Goal: Information Seeking & Learning: Check status

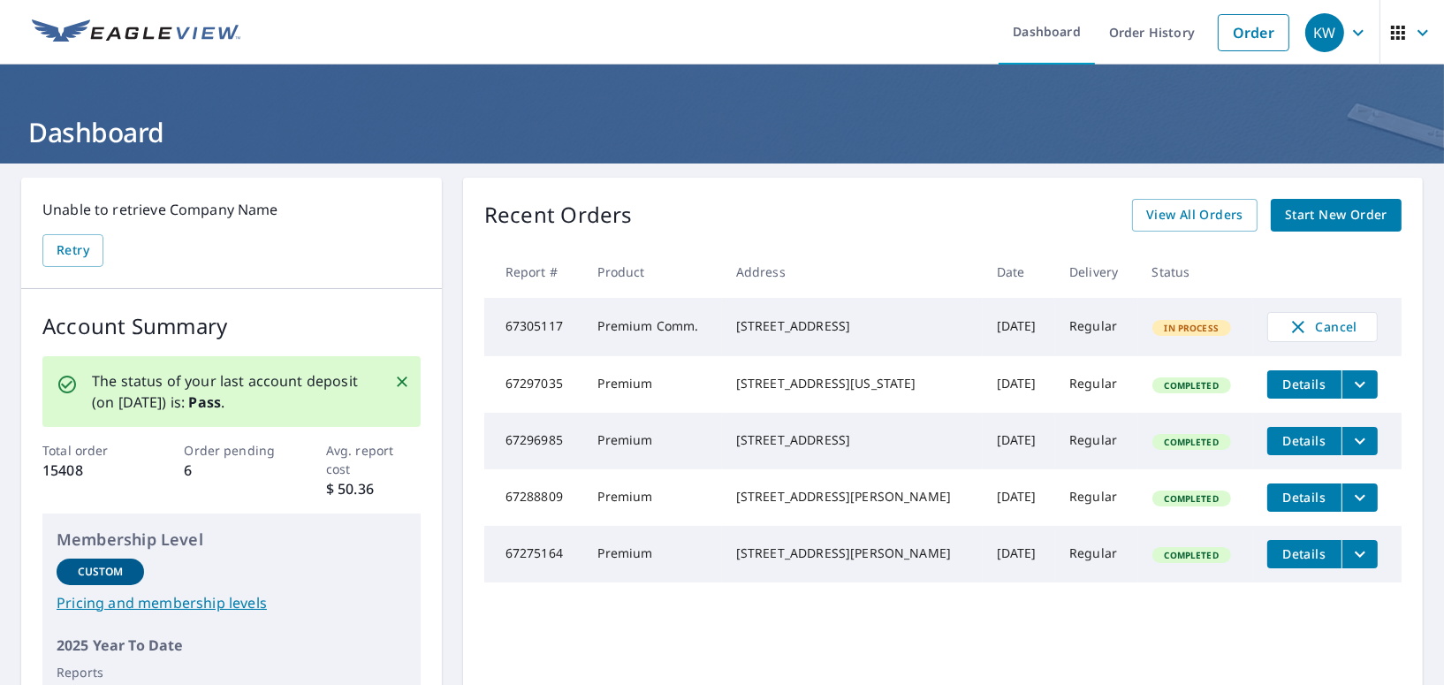
click at [736, 323] on div "[STREET_ADDRESS]" at bounding box center [852, 326] width 232 height 18
click at [397, 378] on icon "Close" at bounding box center [402, 381] width 11 height 11
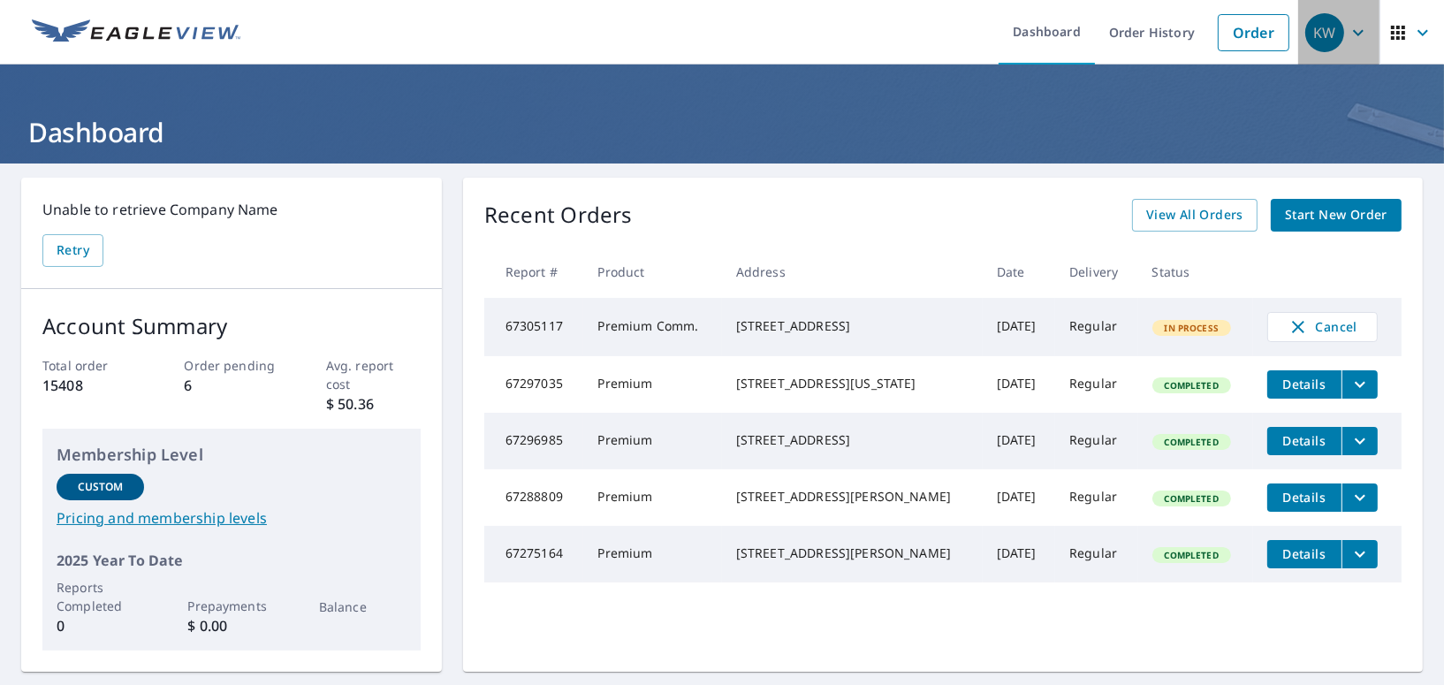
click at [1281, 33] on icon "button" at bounding box center [1357, 32] width 21 height 21
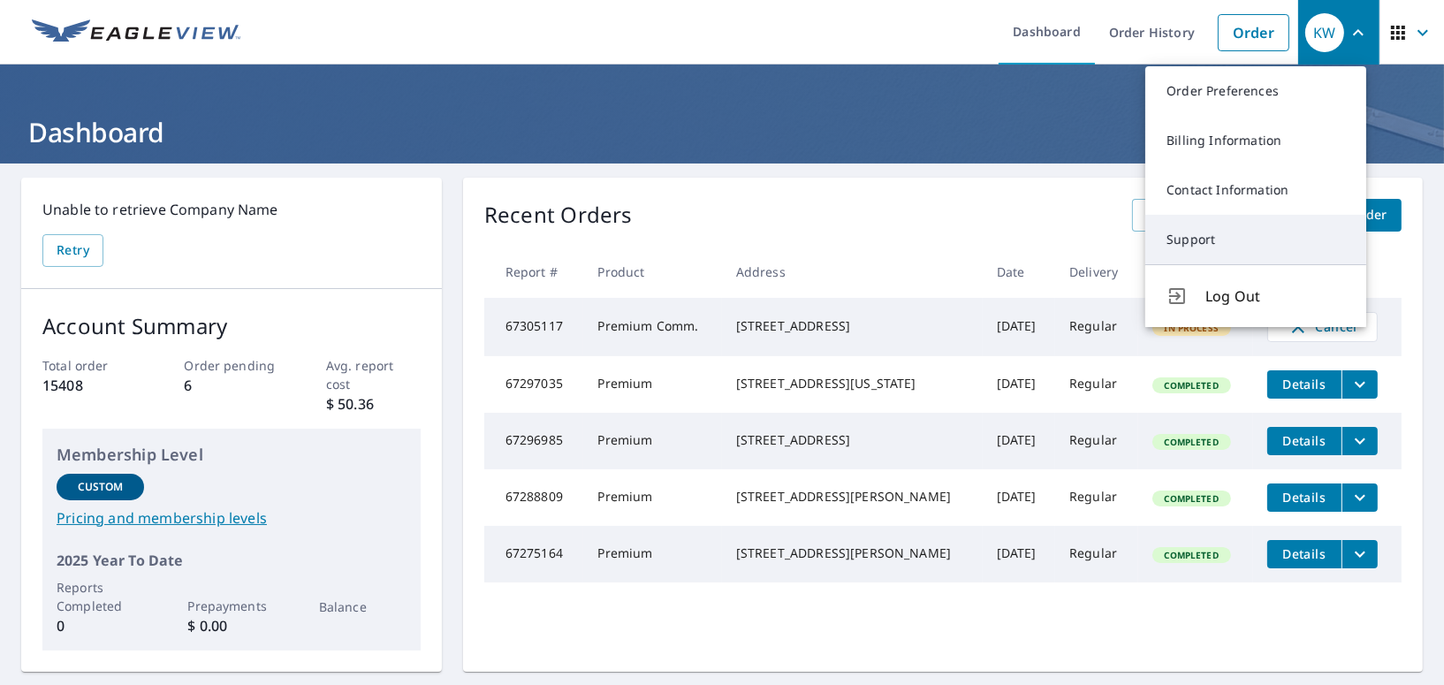
click at [1182, 232] on link "Support" at bounding box center [1255, 239] width 221 height 49
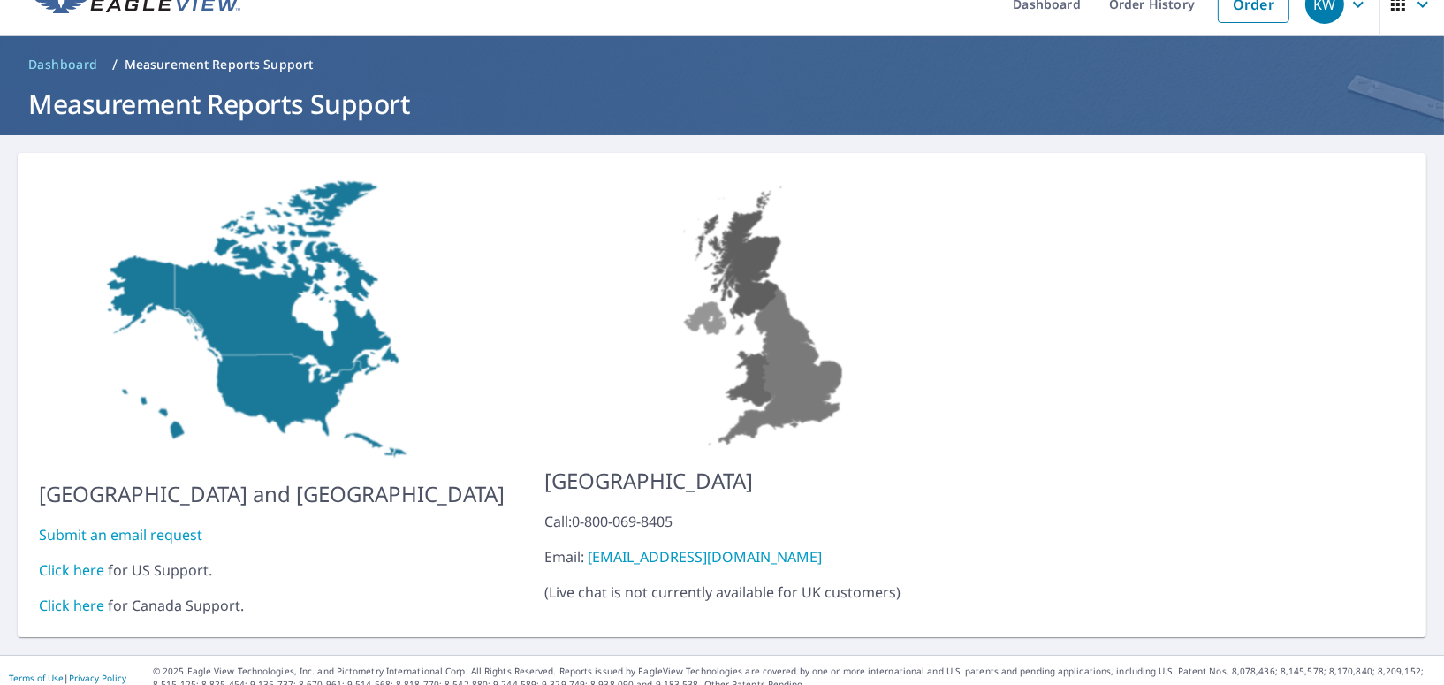
scroll to position [29, 0]
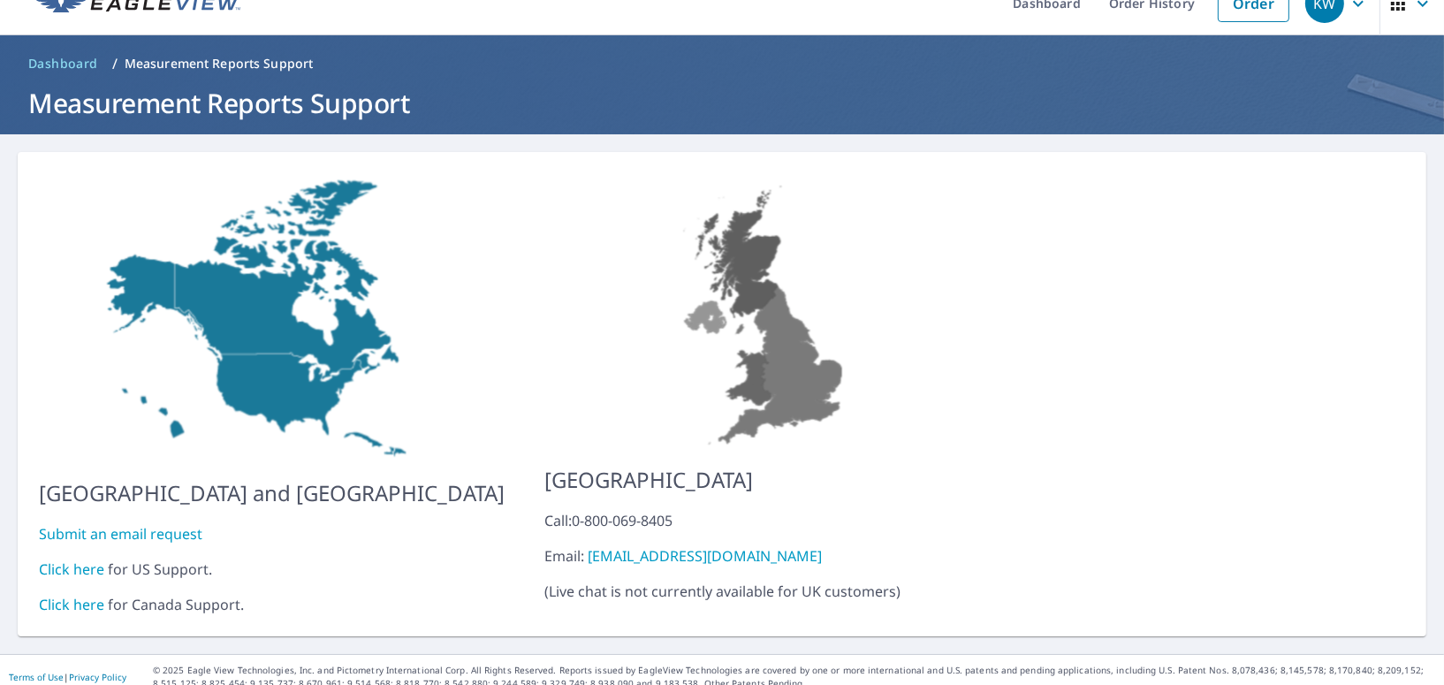
click at [78, 559] on link "Click here" at bounding box center [71, 568] width 65 height 19
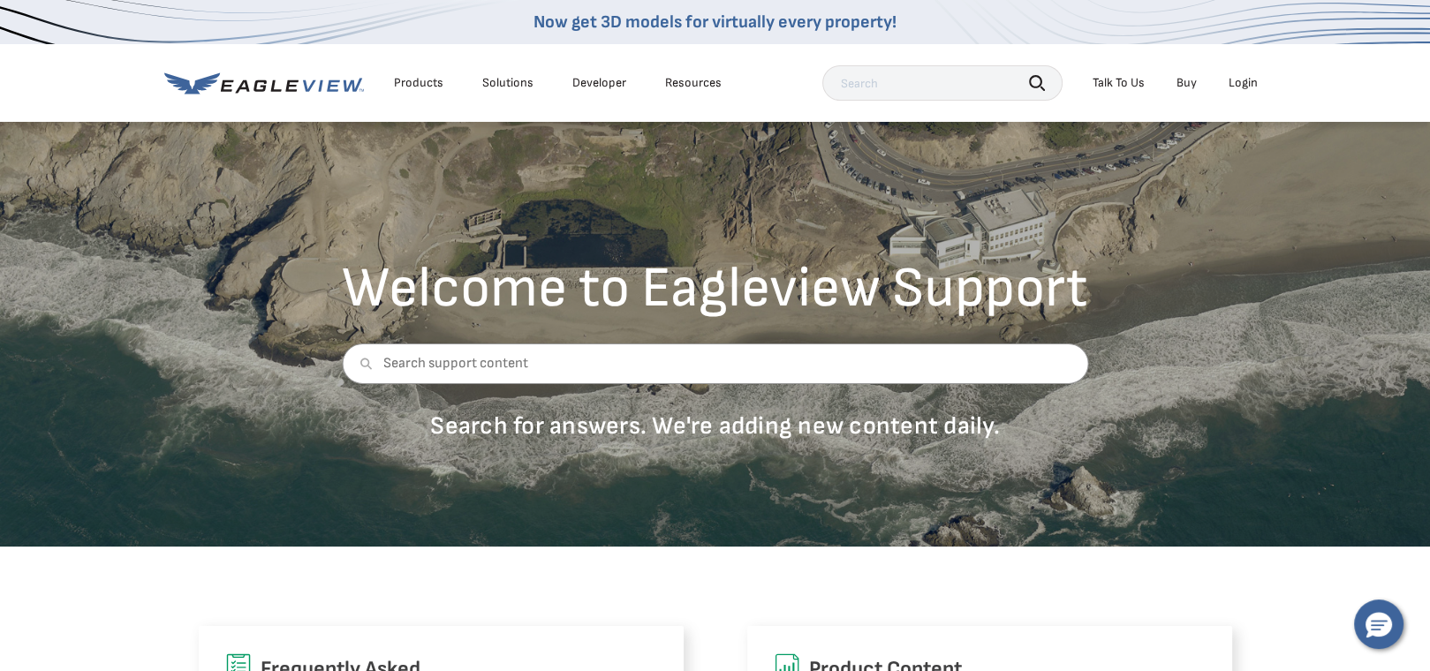
scroll to position [442, 0]
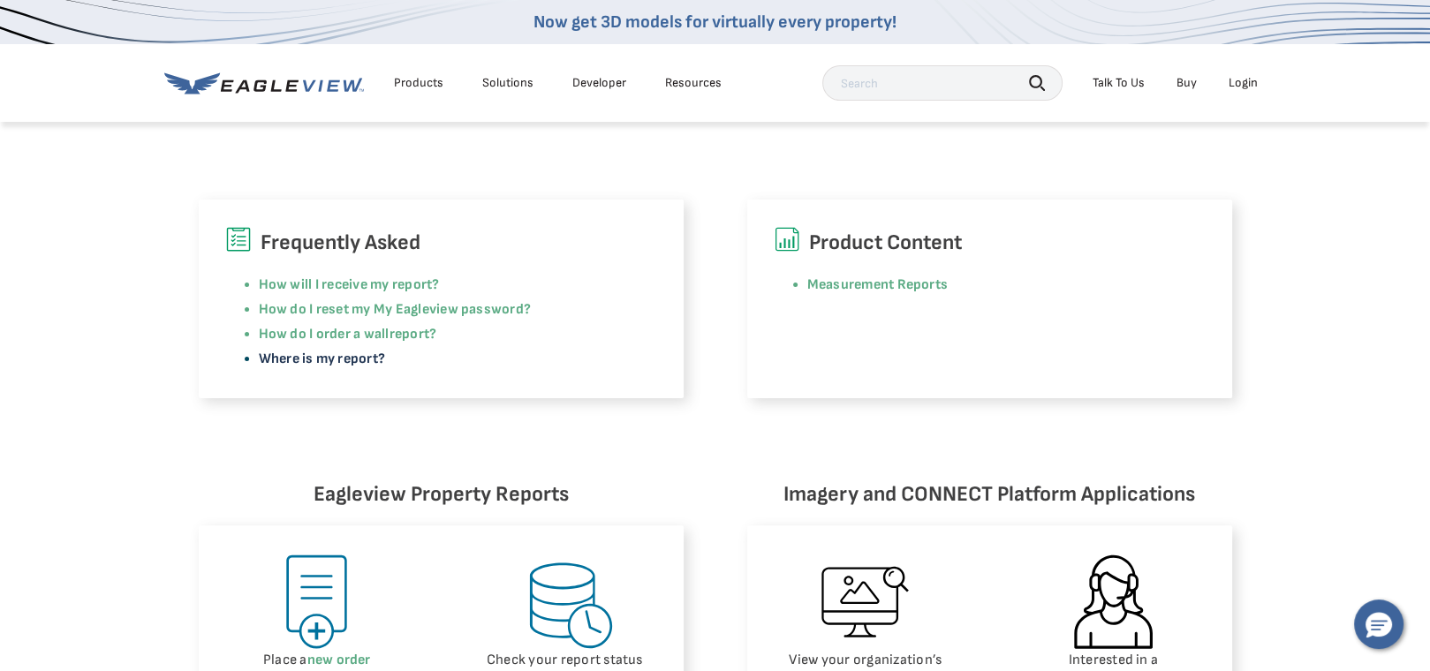
click at [321, 361] on link "Where is my report?" at bounding box center [322, 359] width 127 height 17
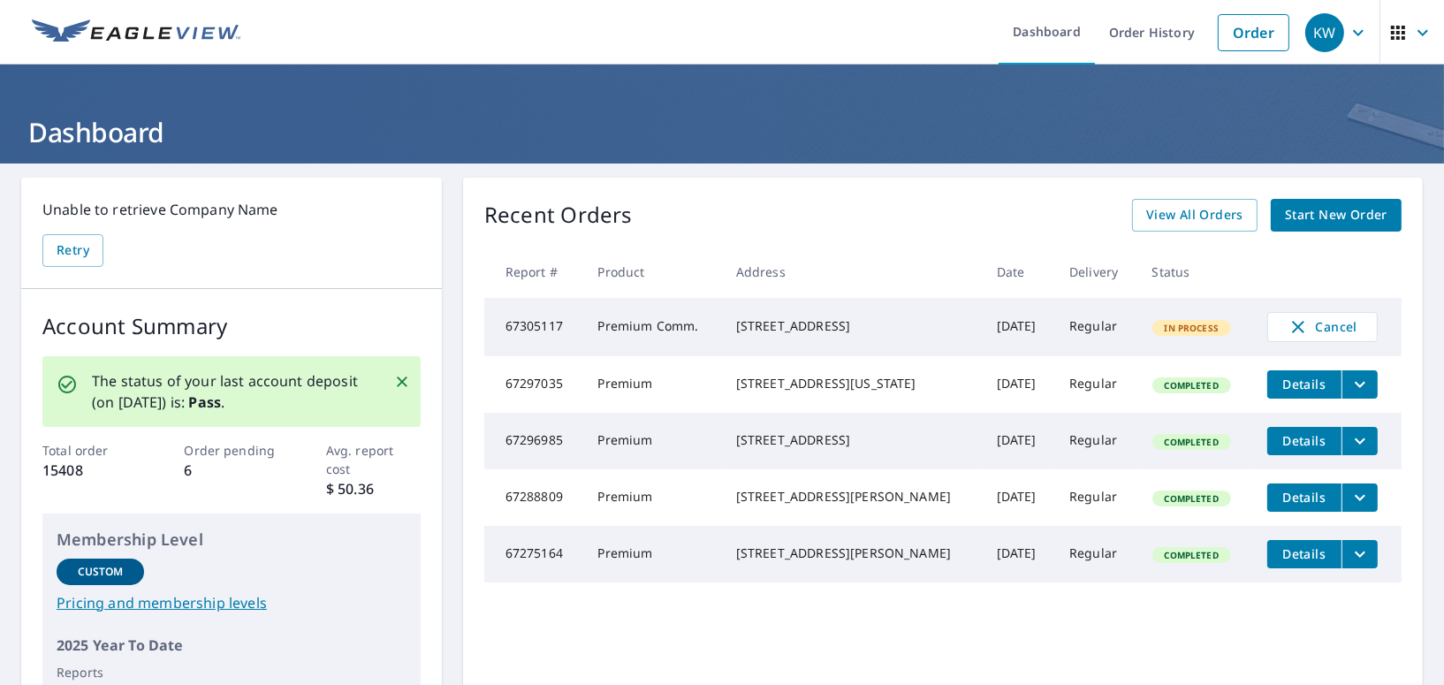
click at [550, 337] on td "67305117" at bounding box center [534, 327] width 100 height 58
click at [549, 331] on td "67305117" at bounding box center [534, 327] width 100 height 58
click at [1175, 224] on span "View All Orders" at bounding box center [1194, 215] width 97 height 22
